Goal: Find specific page/section: Find specific page/section

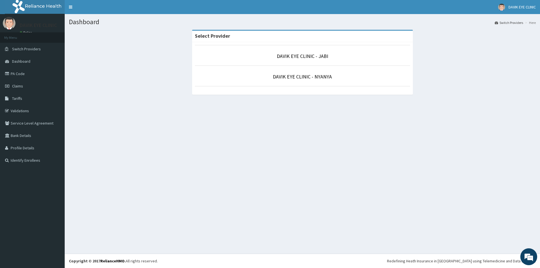
click at [329, 57] on p "DAVIK EYE CLINIC - JABI" at bounding box center [302, 56] width 215 height 7
click at [314, 58] on link "DAVIK EYE CLINIC - JABI" at bounding box center [302, 56] width 51 height 6
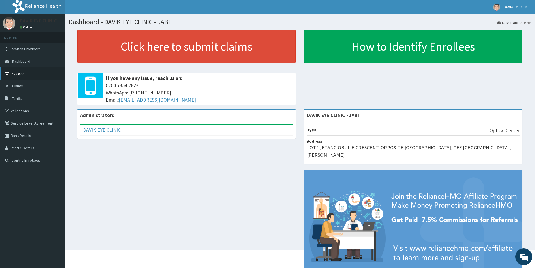
click at [23, 74] on link "PA Code" at bounding box center [32, 73] width 65 height 12
